Goal: Find specific page/section: Find specific page/section

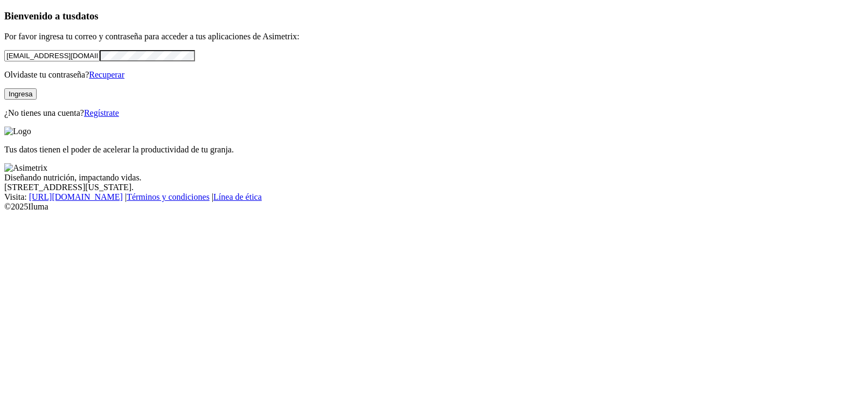
click at [37, 100] on button "Ingresa" at bounding box center [20, 93] width 32 height 11
